Goal: Task Accomplishment & Management: Use online tool/utility

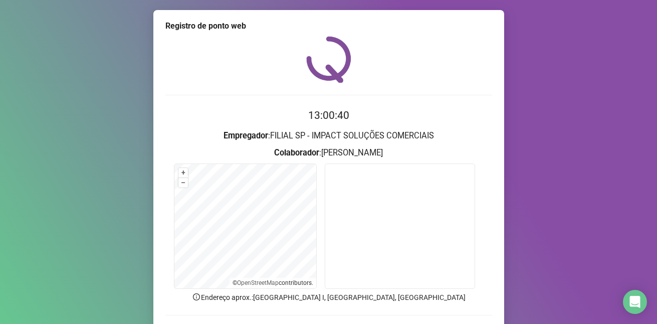
scroll to position [68, 0]
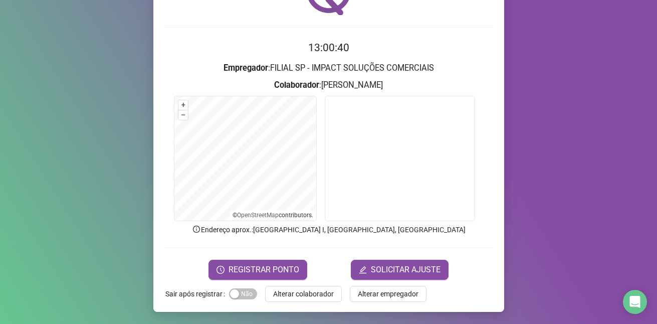
click at [570, 154] on div "Registro de ponto web 13:00:40 Empregador : FILIAL SP - IMPACT SOLUÇÕES COMERCI…" at bounding box center [328, 162] width 657 height 324
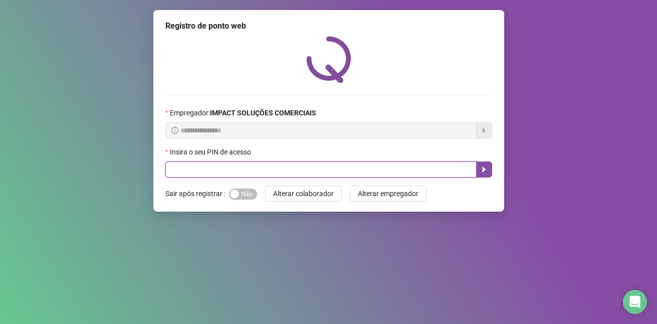
click at [207, 167] on input "text" at bounding box center [320, 169] width 311 height 16
type input "*****"
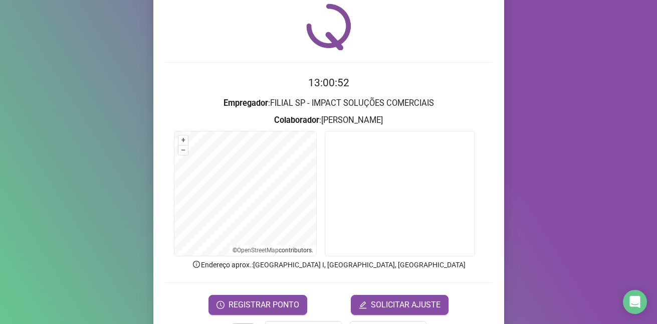
scroll to position [50, 0]
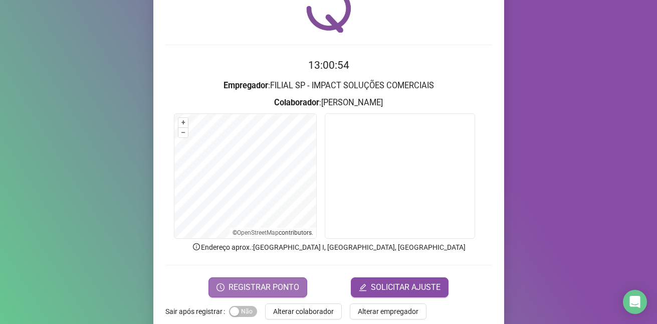
click at [271, 284] on span "REGISTRAR PONTO" at bounding box center [263, 287] width 71 height 12
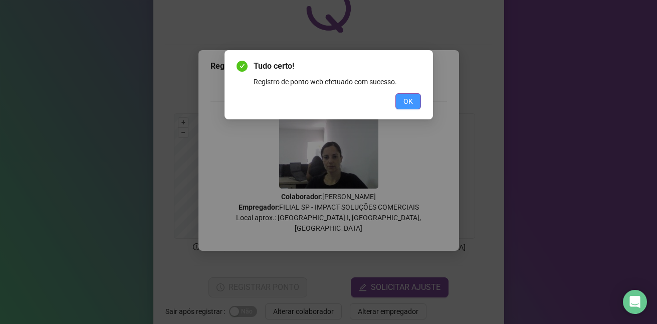
click at [410, 102] on span "OK" at bounding box center [408, 101] width 10 height 11
